Goal: Task Accomplishment & Management: Manage account settings

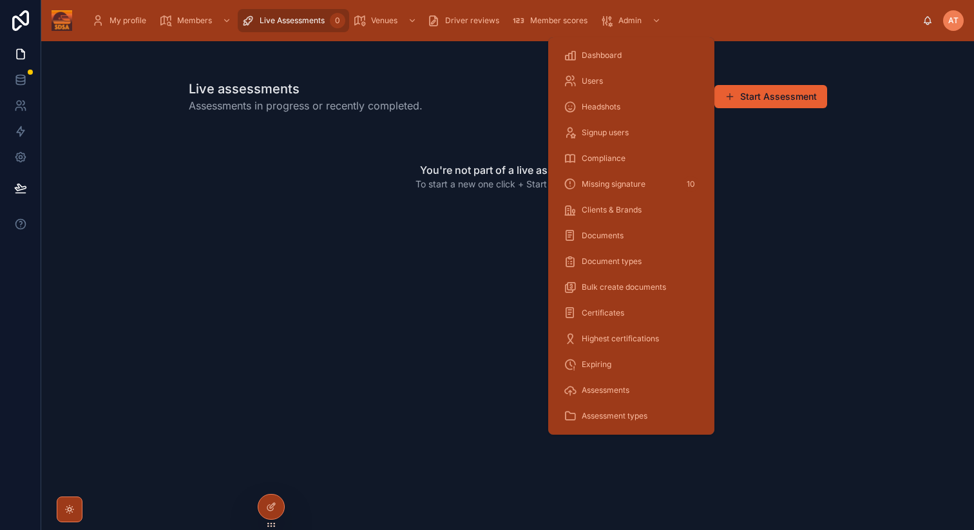
click at [604, 78] on div "Users" at bounding box center [631, 81] width 135 height 21
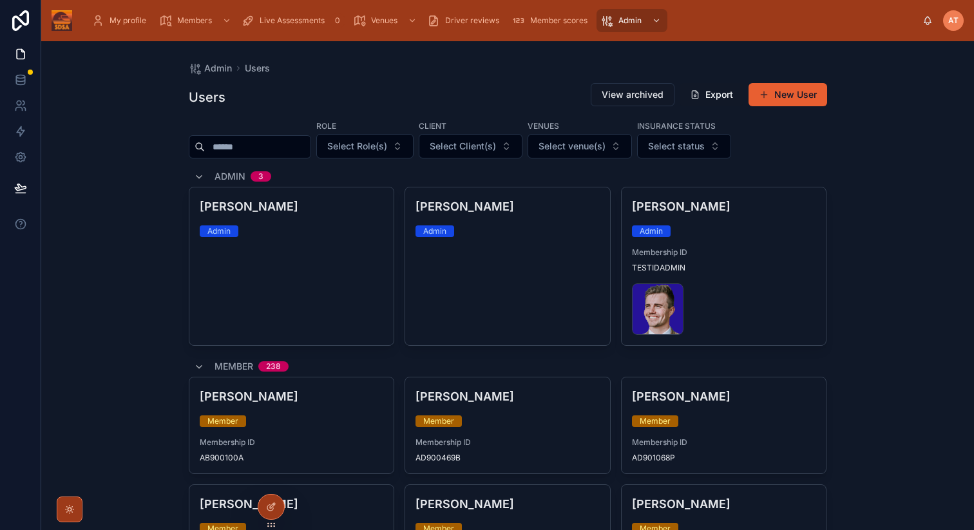
click at [239, 142] on input "text" at bounding box center [258, 147] width 106 height 18
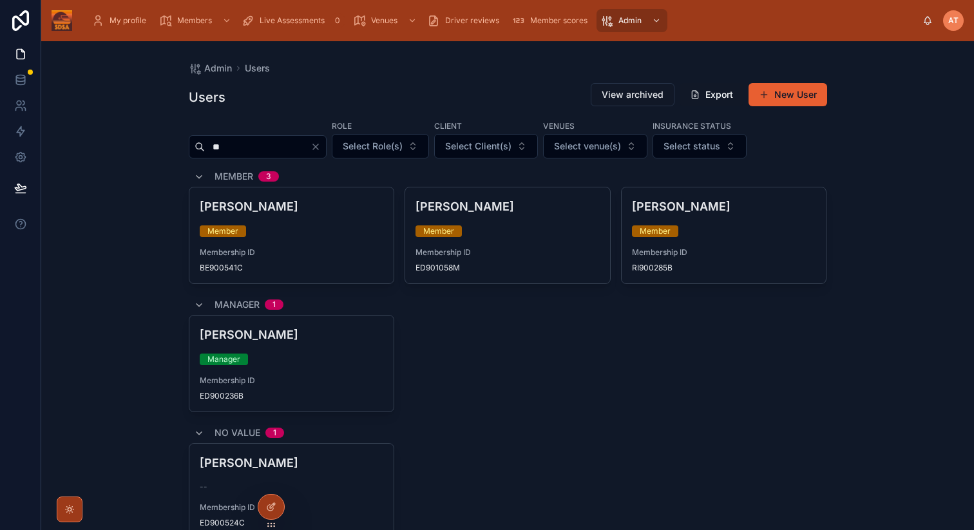
type input "*"
type input "*****"
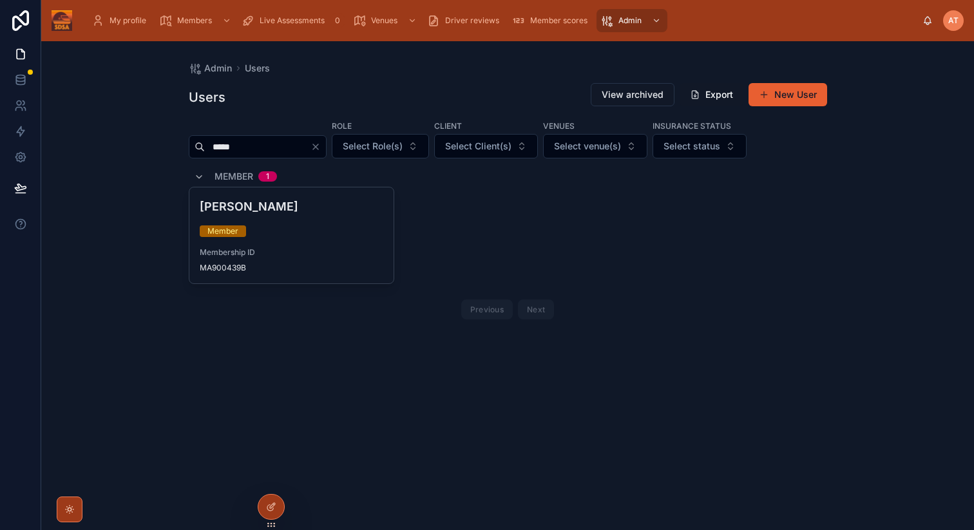
click at [305, 256] on span "Membership ID" at bounding box center [292, 252] width 184 height 10
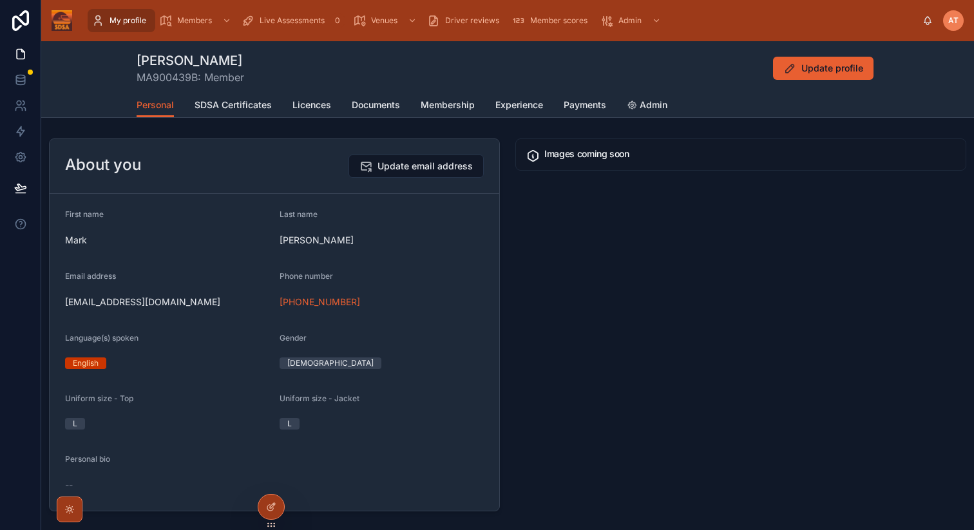
click at [644, 107] on span "Admin" at bounding box center [654, 105] width 28 height 13
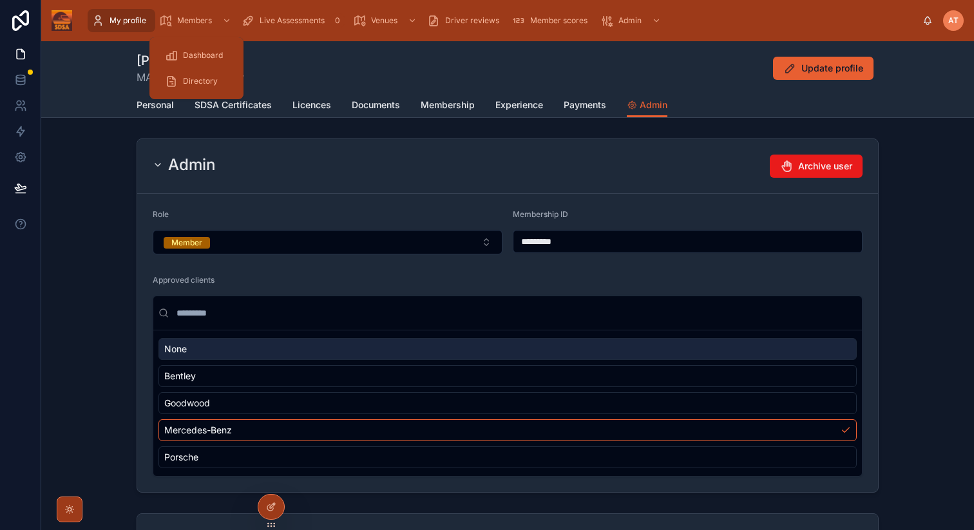
click at [108, 28] on div "My profile" at bounding box center [122, 20] width 60 height 21
